Goal: Find specific page/section: Find specific page/section

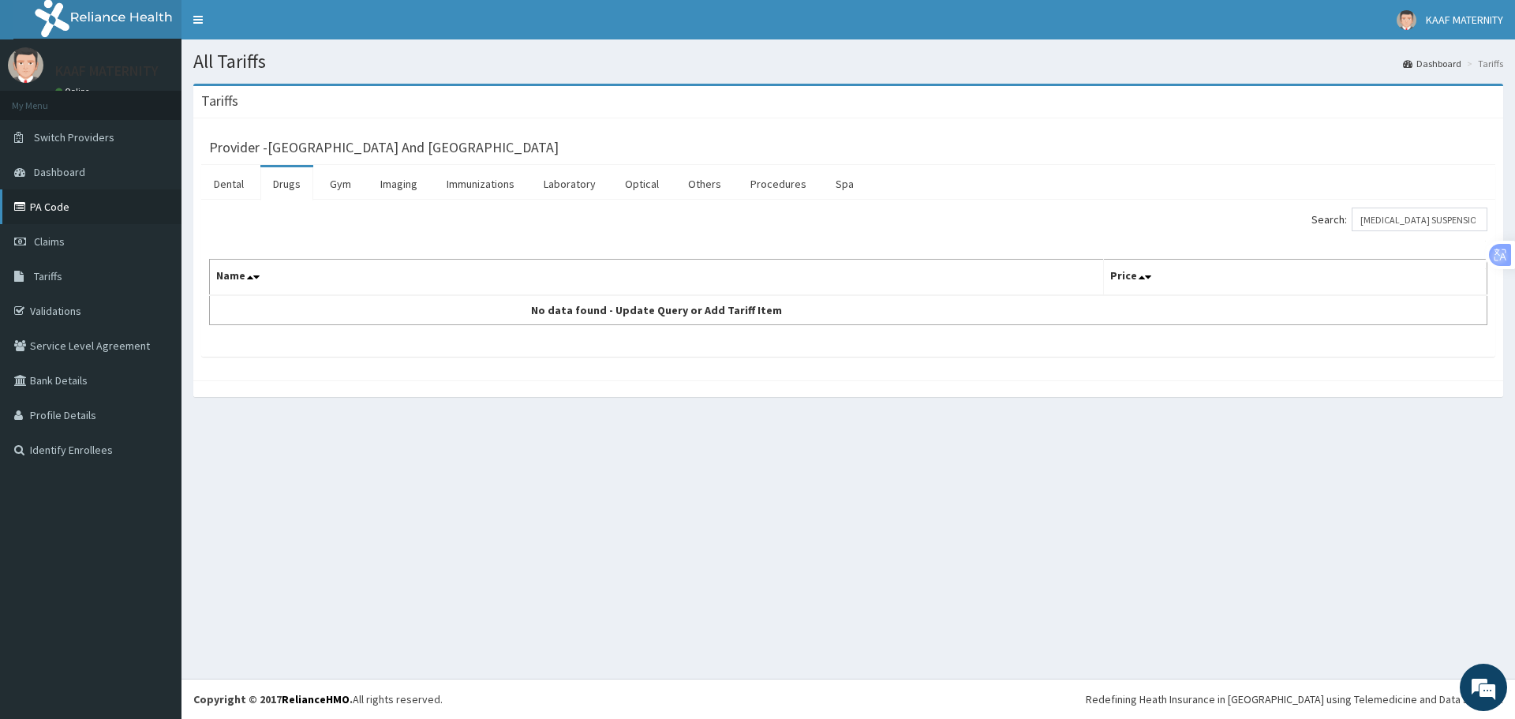
click at [59, 200] on link "PA Code" at bounding box center [91, 206] width 182 height 35
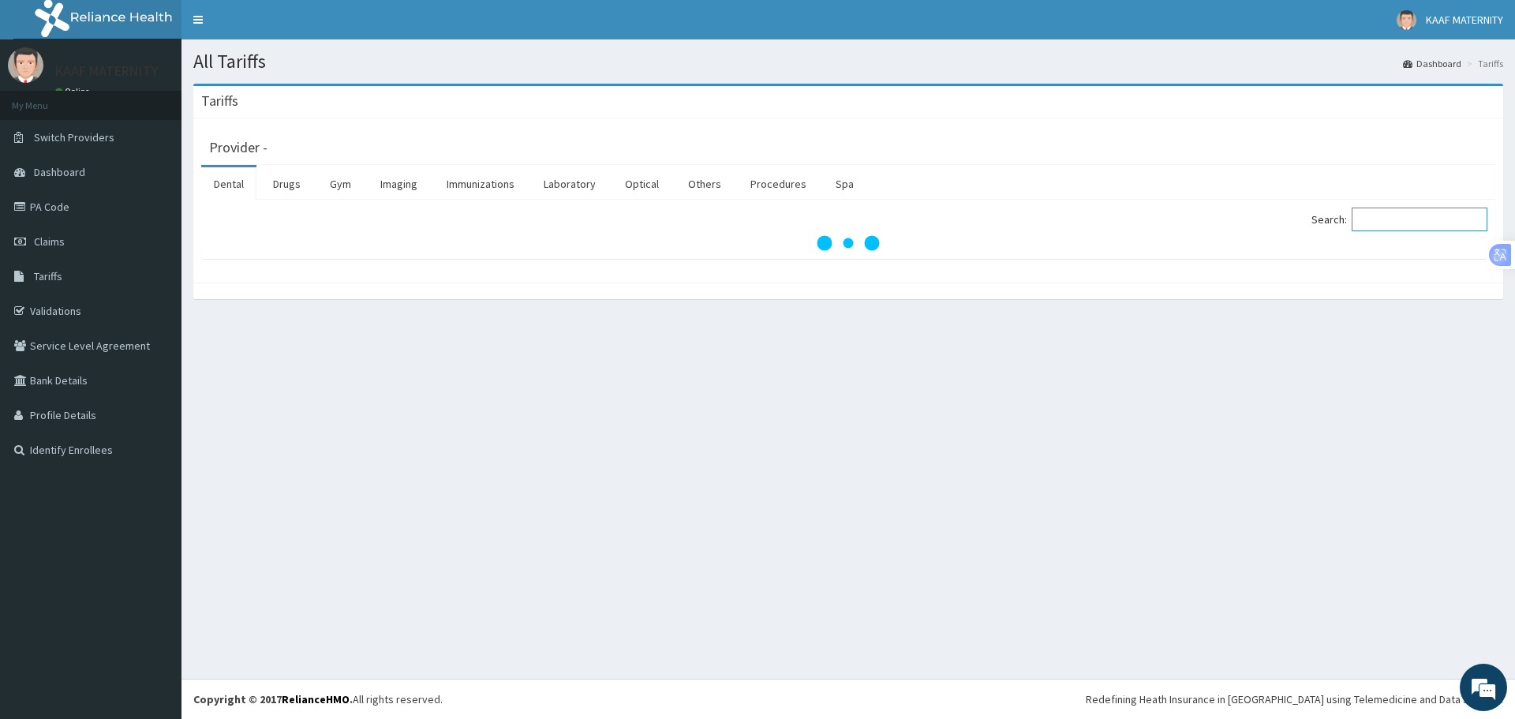
click at [1398, 219] on input "Search:" at bounding box center [1420, 220] width 136 height 24
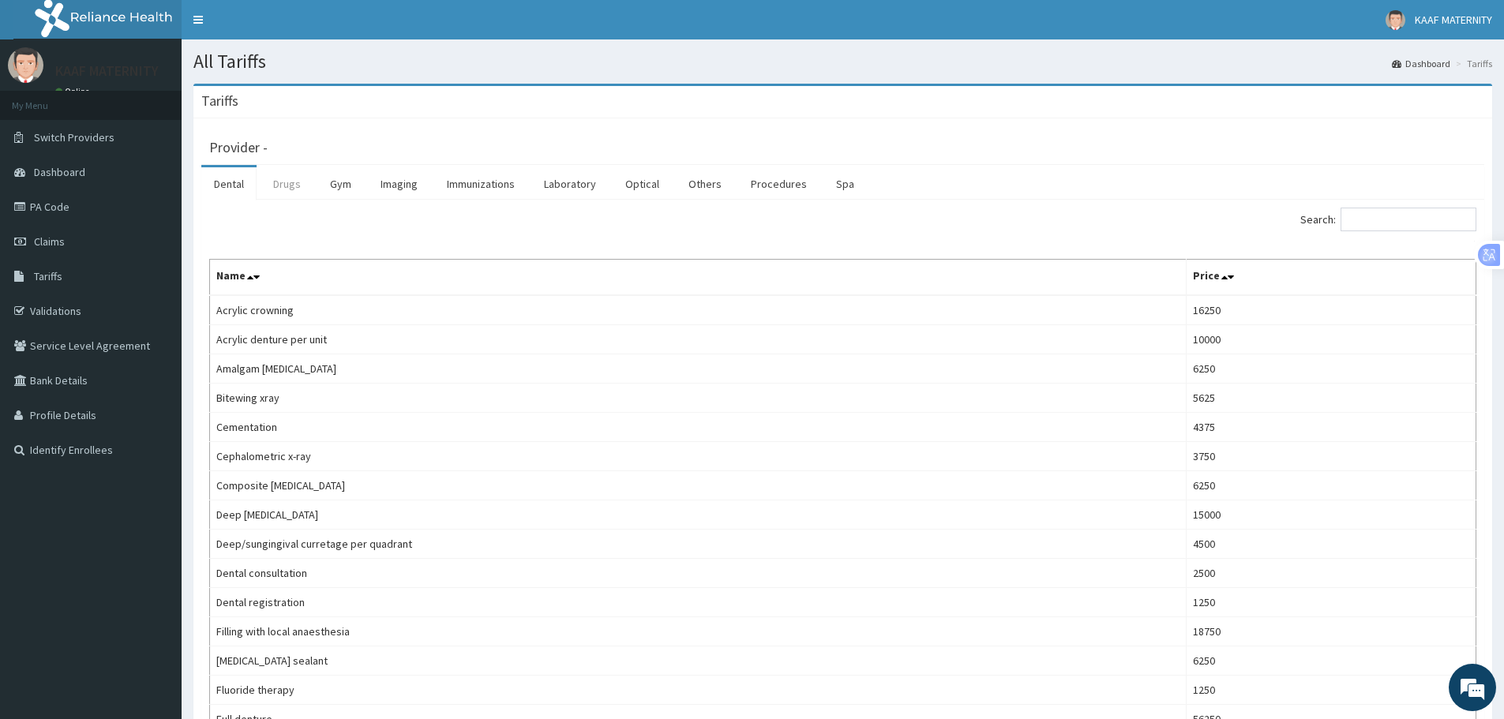
click at [297, 190] on link "Drugs" at bounding box center [286, 183] width 53 height 33
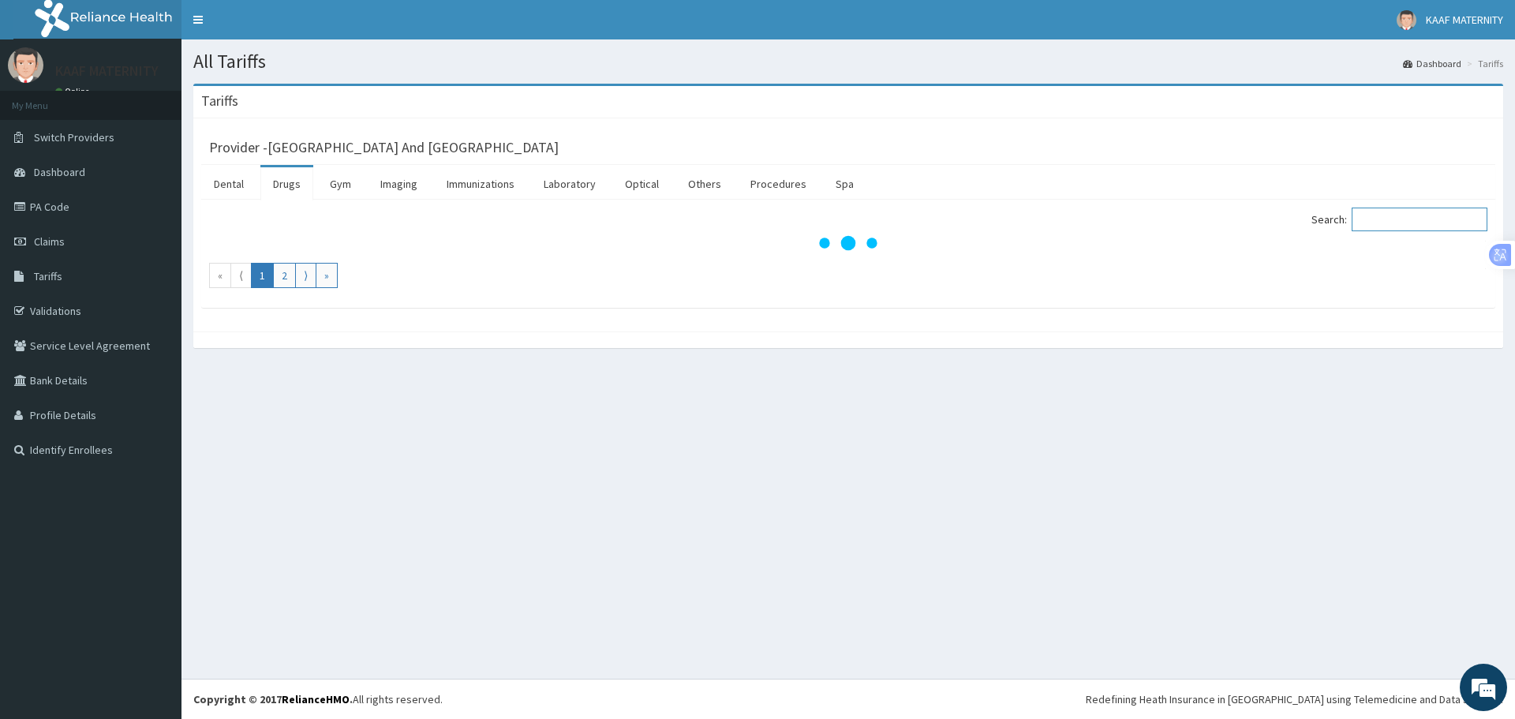
click at [1399, 222] on input "Search:" at bounding box center [1420, 220] width 136 height 24
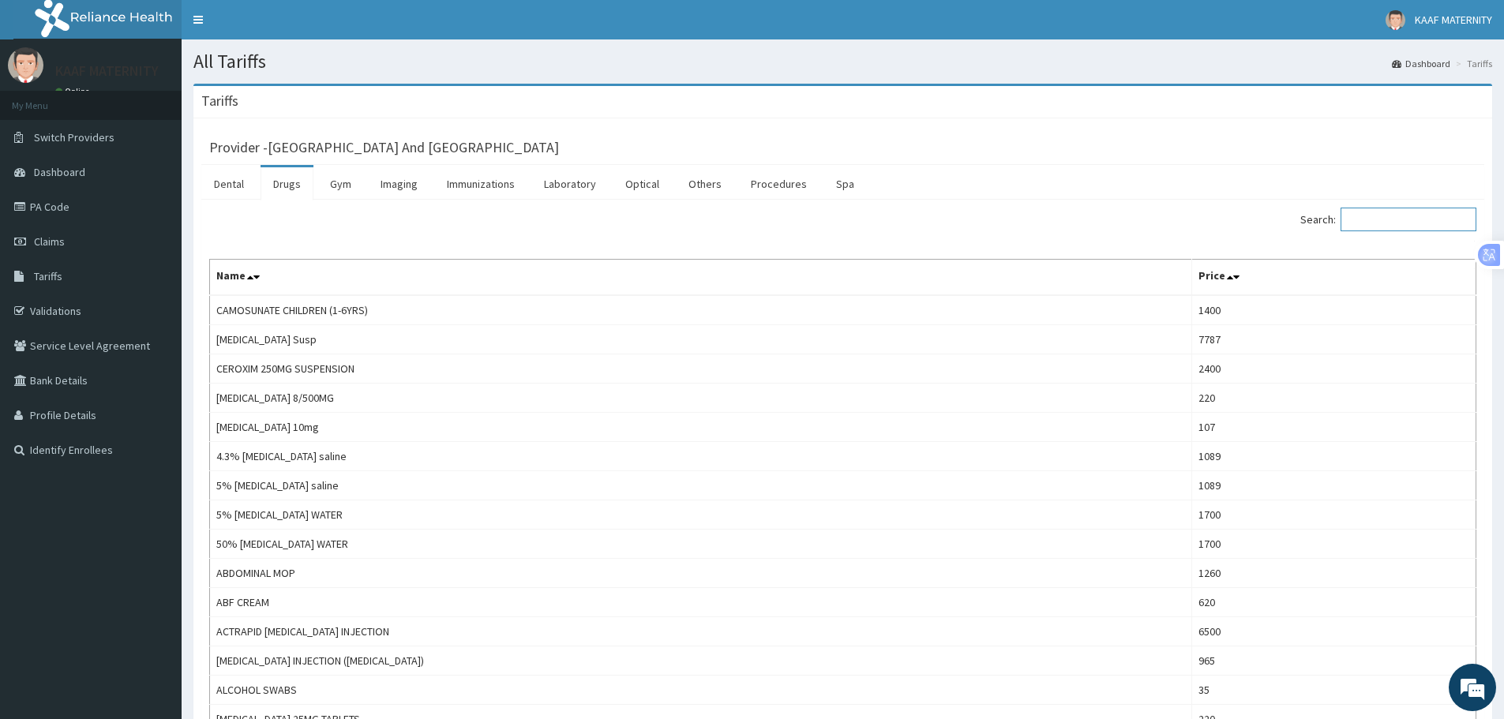
paste input "[MEDICAL_DATA] Cream"
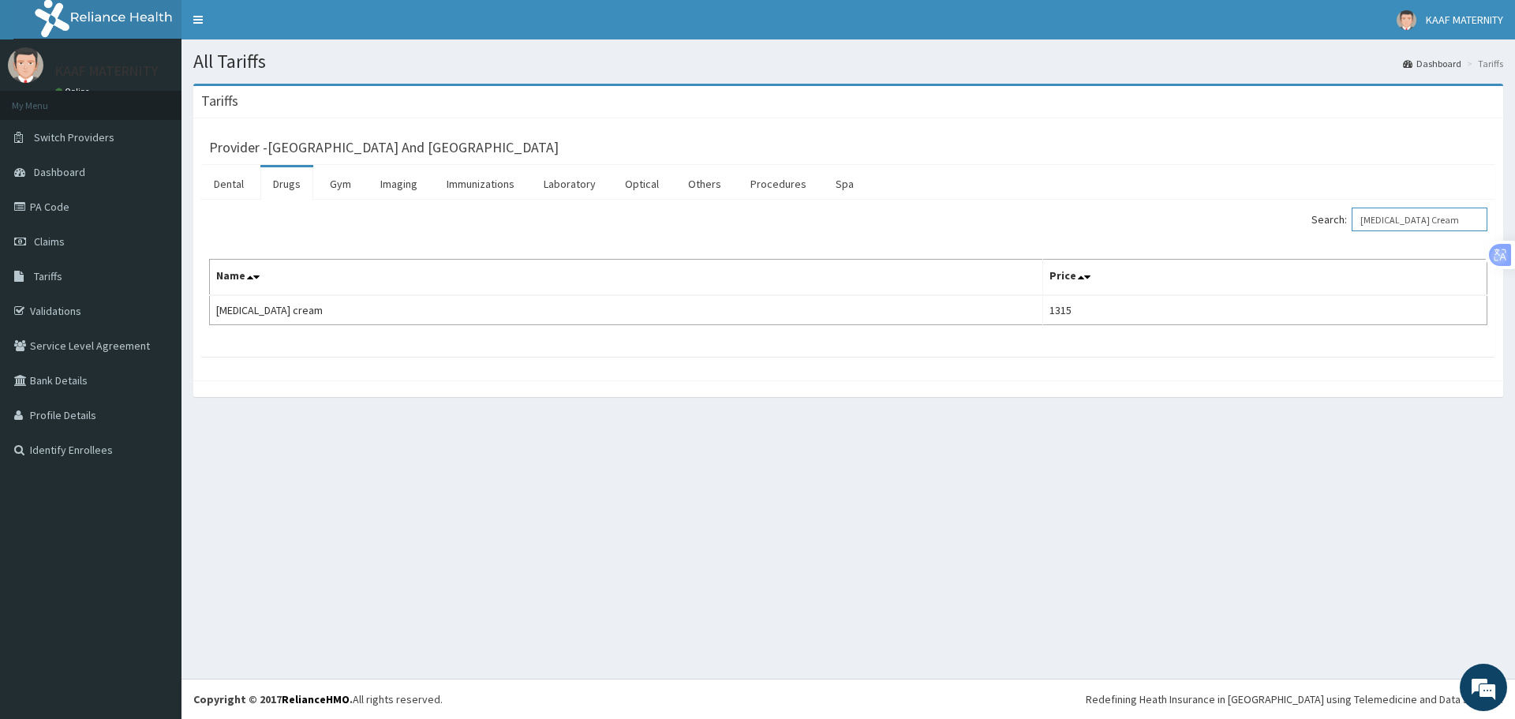
type input "[MEDICAL_DATA] Cream"
